Goal: Task Accomplishment & Management: Use online tool/utility

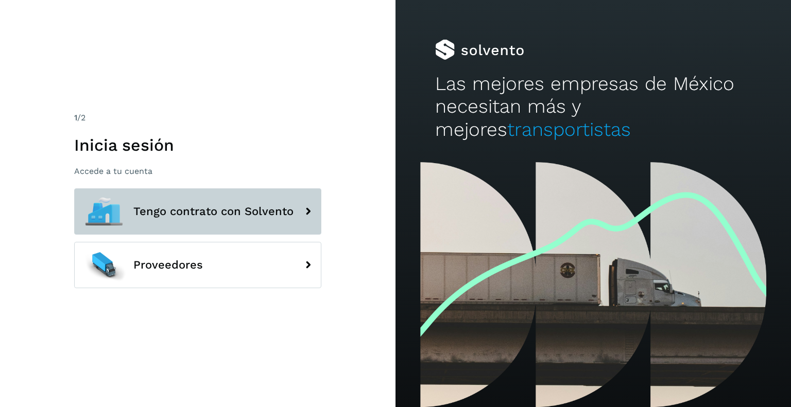
click at [280, 231] on button "Tengo contrato con Solvento" at bounding box center [197, 211] width 247 height 46
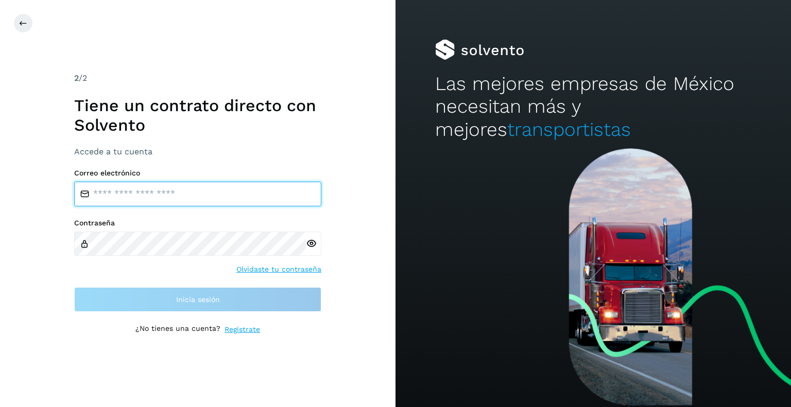
type input "**********"
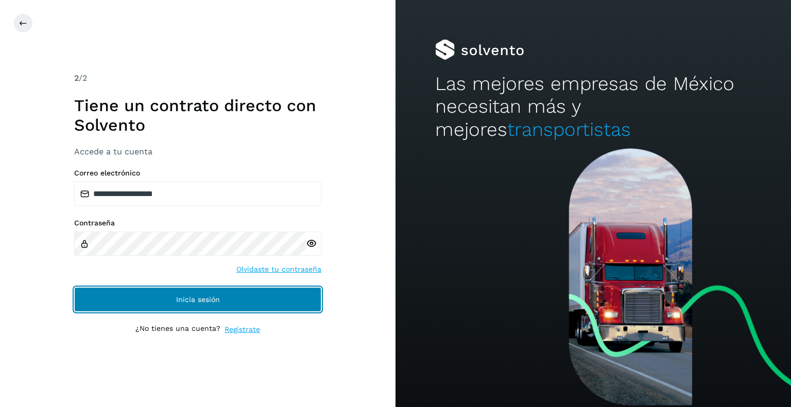
click at [250, 302] on button "Inicia sesión" at bounding box center [197, 299] width 247 height 25
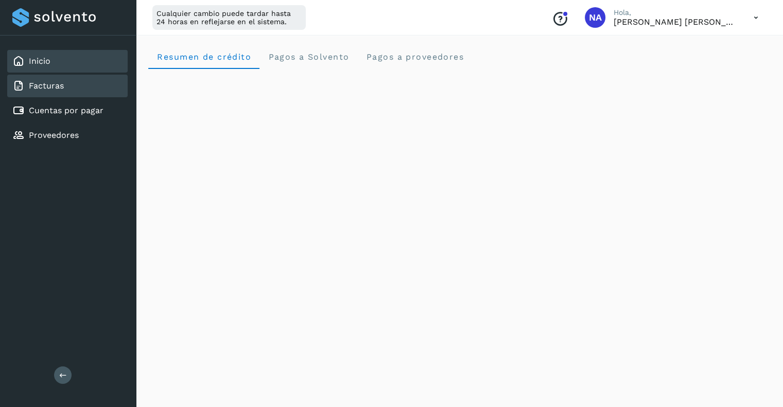
click at [81, 92] on div "Facturas" at bounding box center [67, 86] width 120 height 23
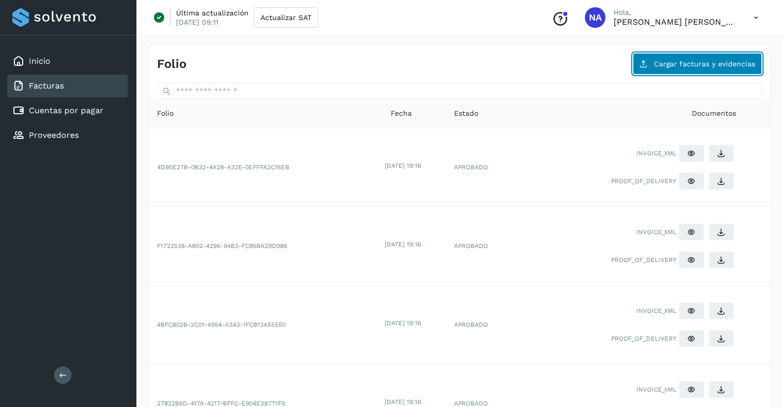
click at [666, 72] on button "Cargar facturas y evidencias" at bounding box center [697, 64] width 129 height 22
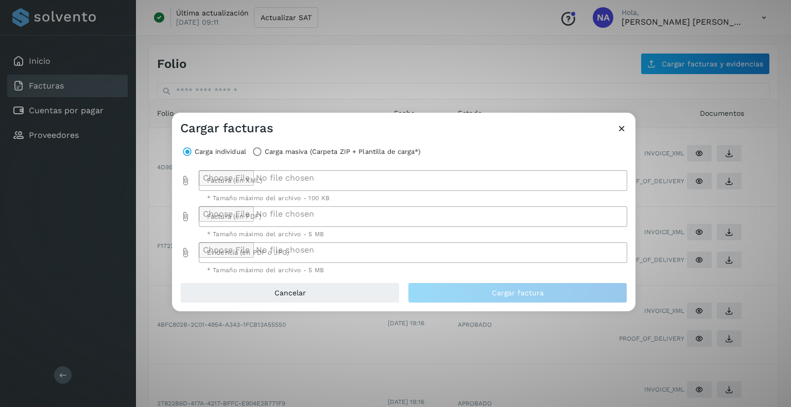
click at [283, 152] on label "Carga masiva (Carpeta ZIP + Plantilla de carga*)" at bounding box center [343, 152] width 156 height 14
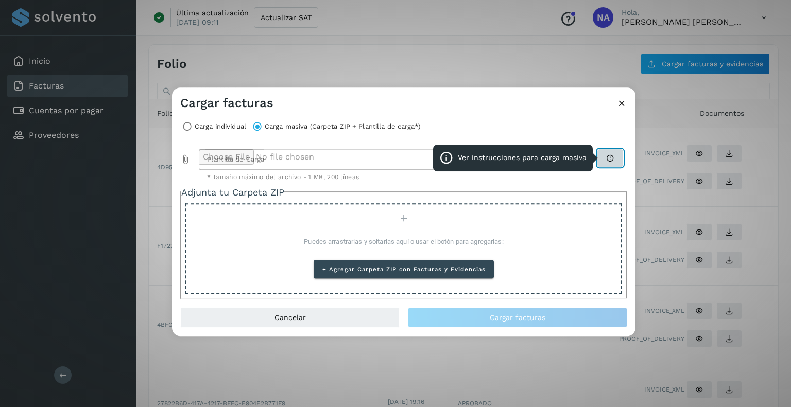
click at [614, 157] on icon at bounding box center [610, 158] width 8 height 8
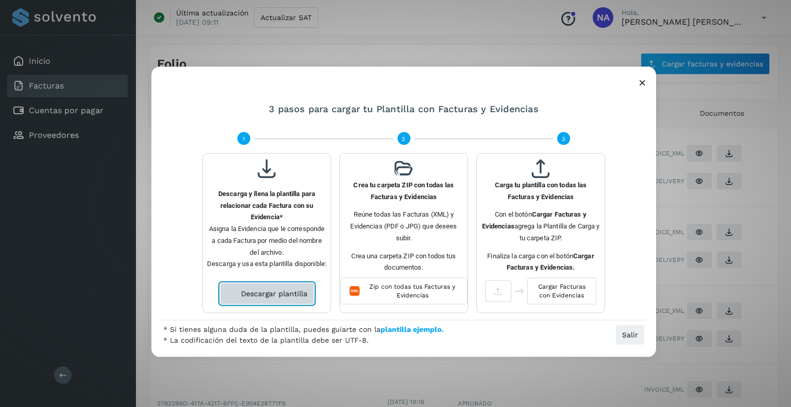
click at [299, 298] on button "Descargar plantilla" at bounding box center [267, 294] width 94 height 22
click at [637, 82] on icon at bounding box center [642, 82] width 11 height 11
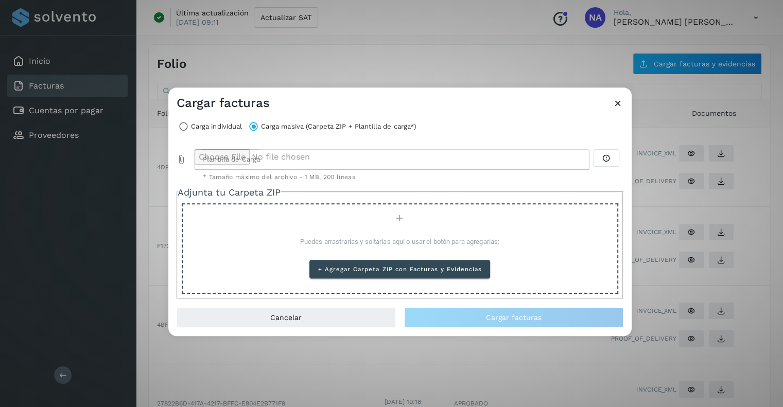
click at [184, 153] on div at bounding box center [182, 159] width 10 height 21
click at [183, 158] on icon "Plantilla de Carga prepended action" at bounding box center [182, 159] width 10 height 10
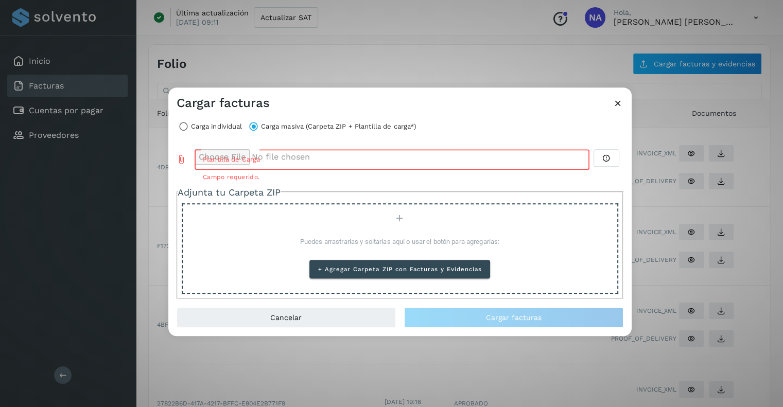
type input "**********"
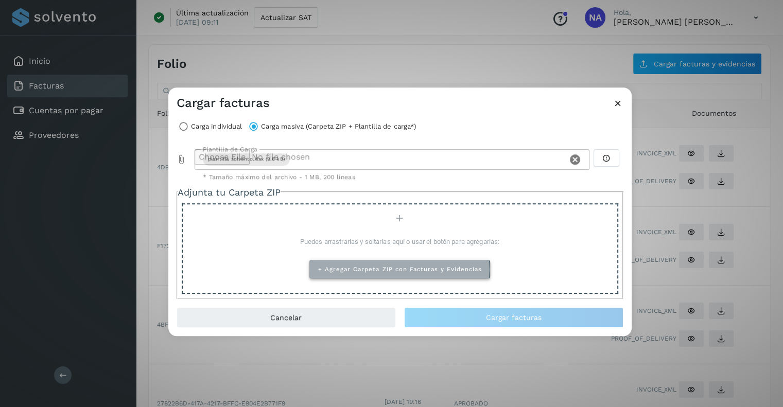
click at [373, 270] on span "+ Agregar Carpeta ZIP con Facturas y Evidencias" at bounding box center [400, 269] width 164 height 7
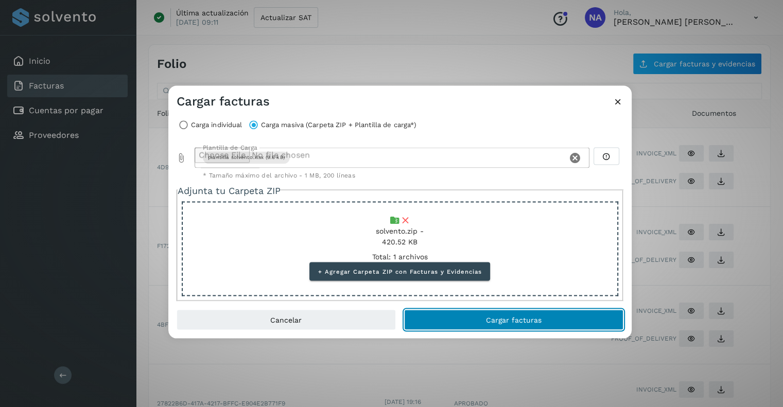
click at [461, 328] on button "Cargar facturas" at bounding box center [513, 319] width 219 height 21
click at [460, 320] on button "Cargar facturas" at bounding box center [513, 319] width 219 height 21
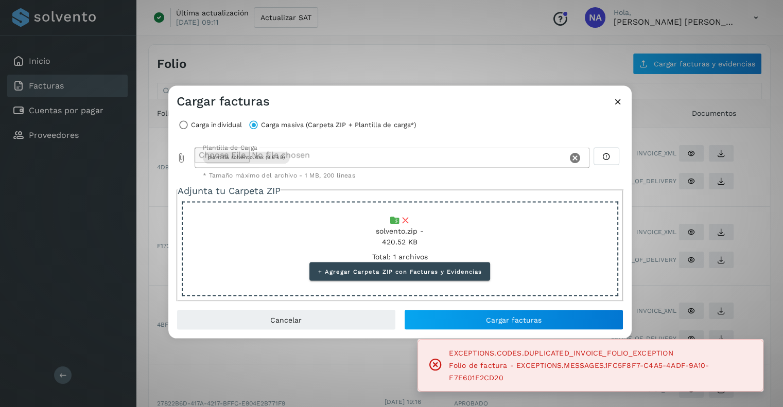
click at [682, 286] on div "Cargar facturas Carga individual Carga masiva (Carpeta ZIP + Plantilla de carga…" at bounding box center [391, 203] width 783 height 407
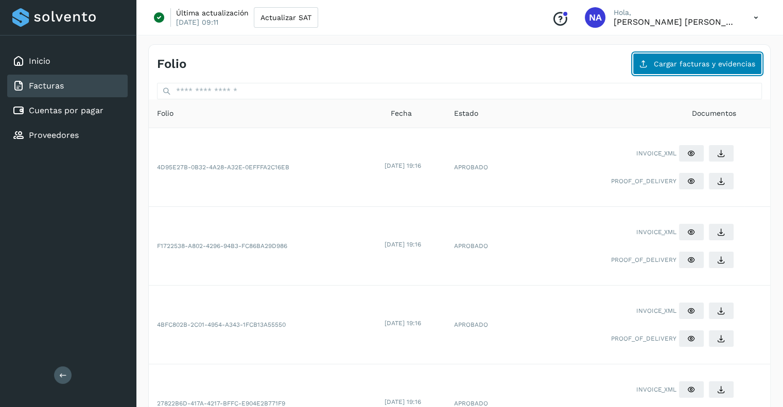
click at [685, 67] on button "Cargar facturas y evidencias" at bounding box center [697, 64] width 129 height 22
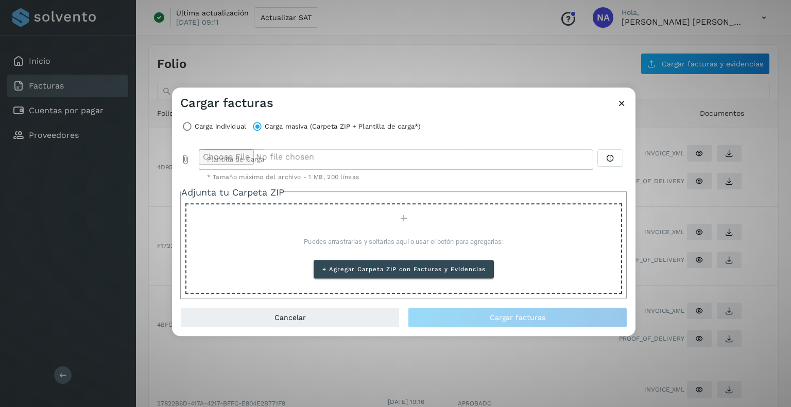
click at [186, 162] on icon "Plantilla de Carga prepended action" at bounding box center [185, 159] width 10 height 10
type input "**********"
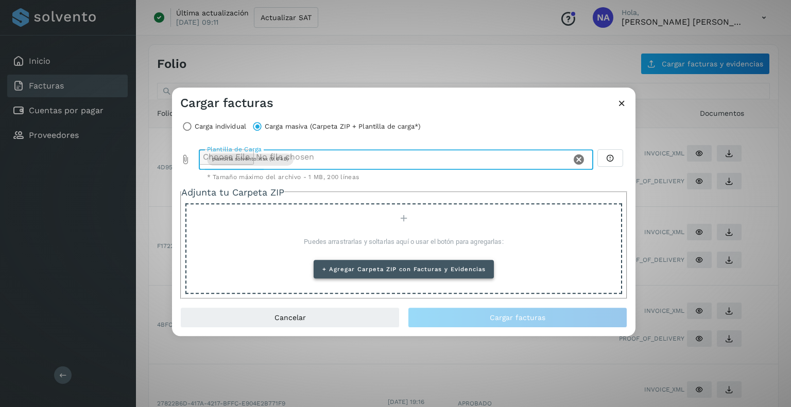
click at [407, 270] on span "+ Agregar Carpeta ZIP con Facturas y Evidencias" at bounding box center [404, 269] width 164 height 7
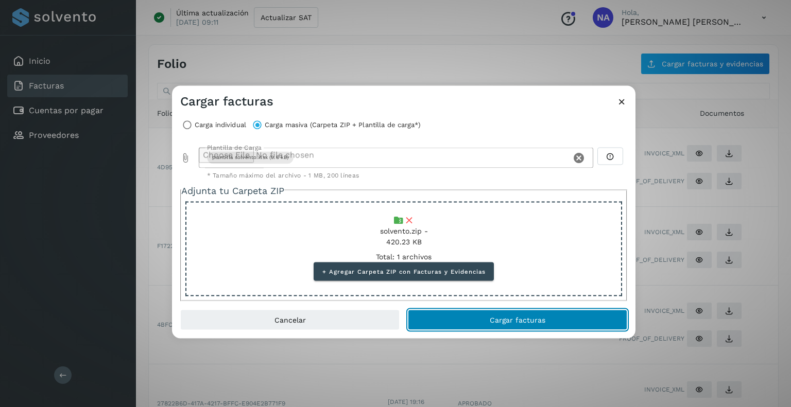
click at [542, 316] on span "Cargar facturas" at bounding box center [518, 319] width 56 height 7
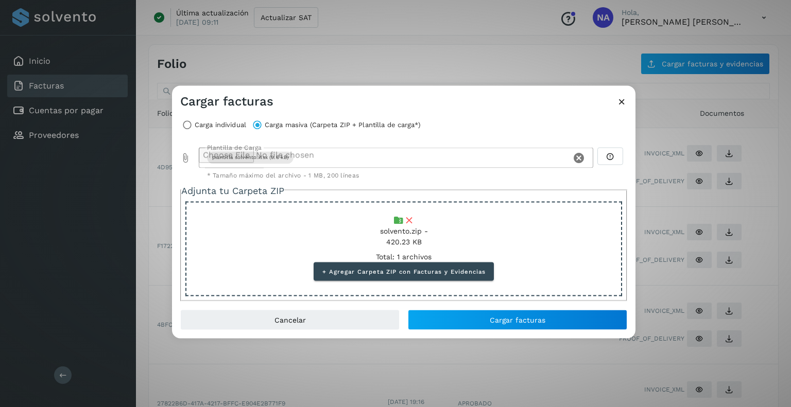
click at [619, 101] on icon at bounding box center [621, 101] width 11 height 11
